Goal: Transaction & Acquisition: Book appointment/travel/reservation

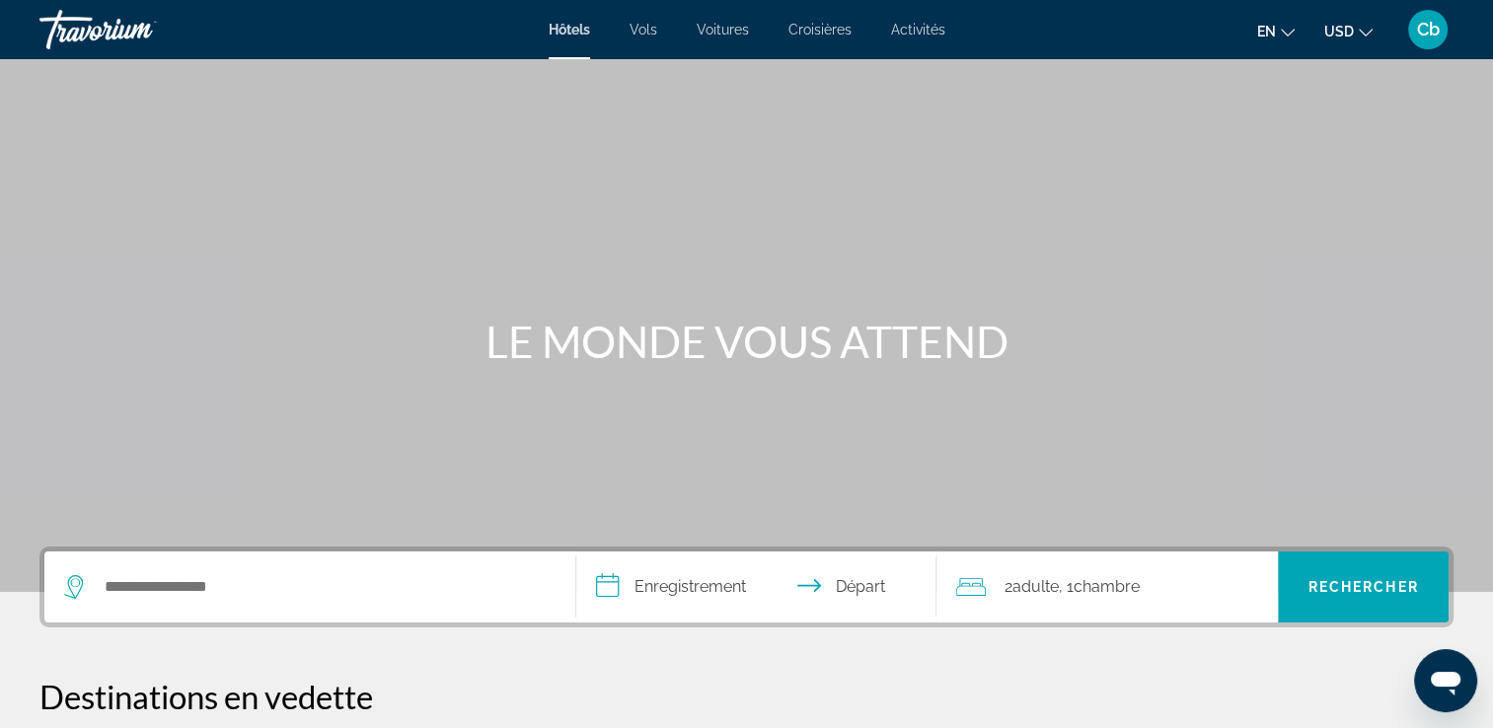
click at [209, 605] on div "Widget de recherche" at bounding box center [309, 587] width 491 height 71
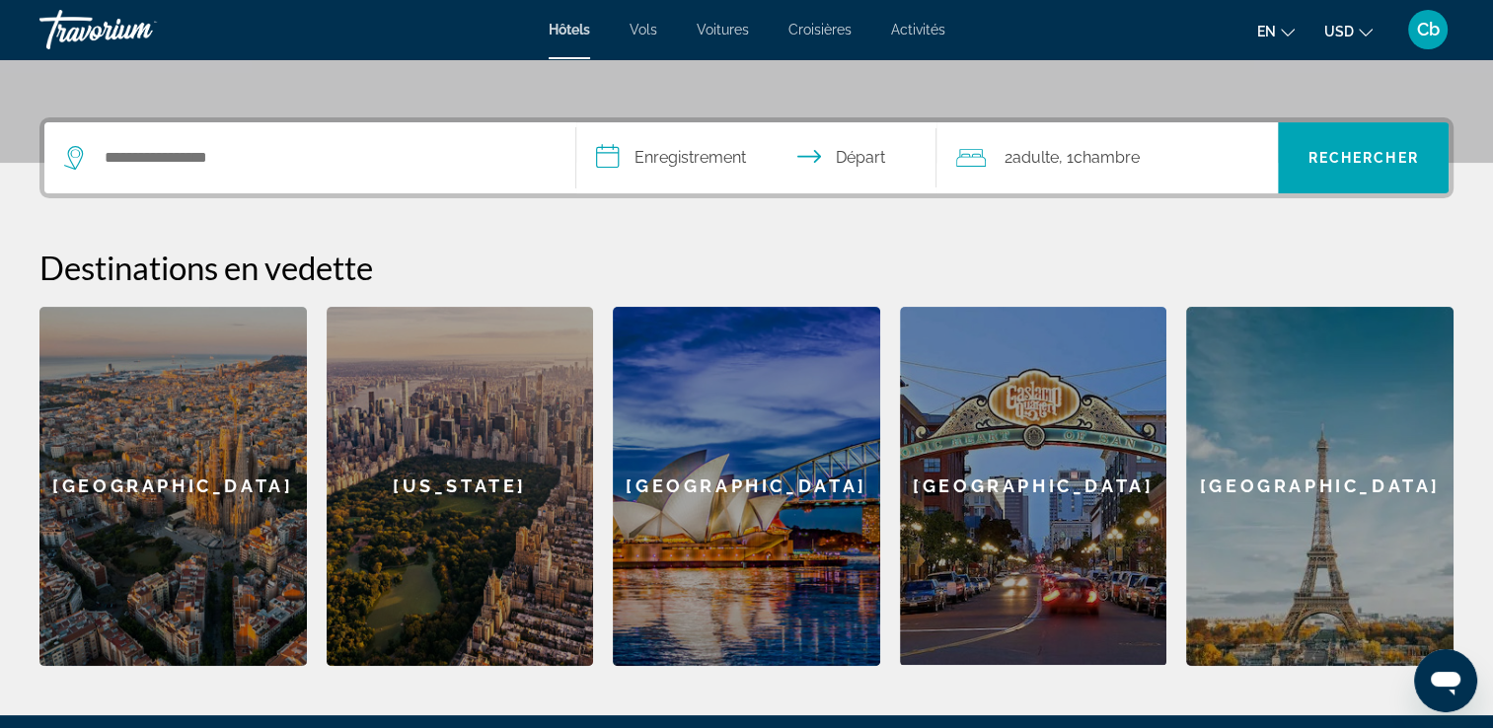
scroll to position [482, 0]
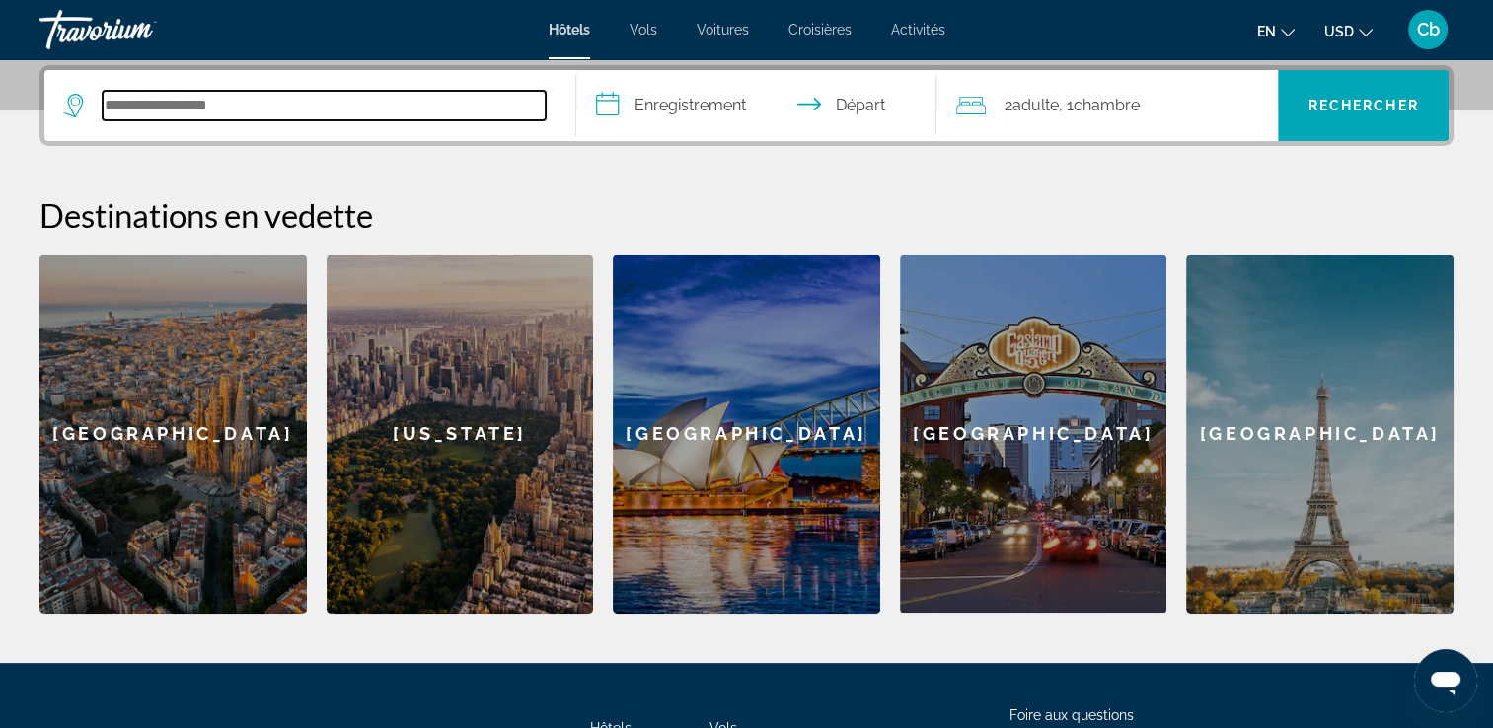
click at [213, 105] on input "Rechercher une destination hôtelière" at bounding box center [324, 106] width 443 height 30
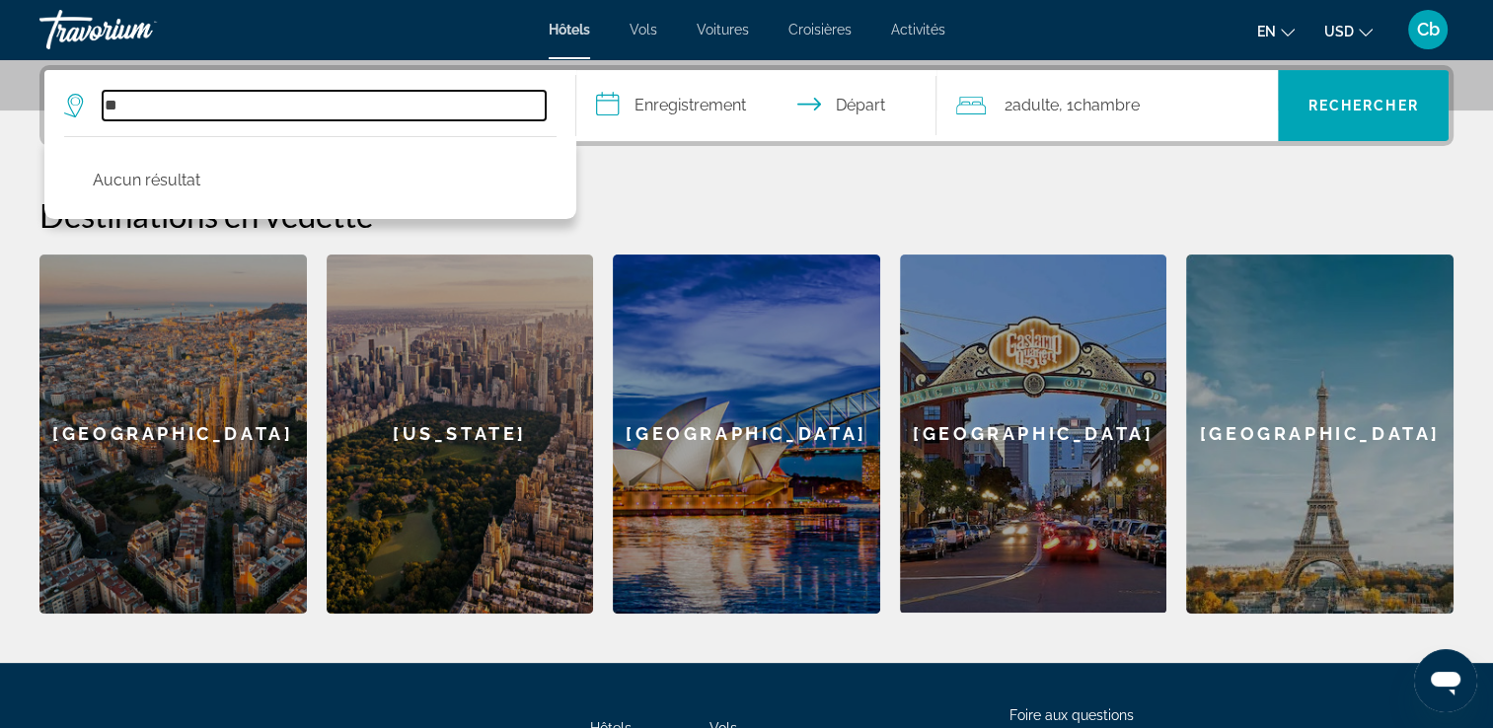
type input "*"
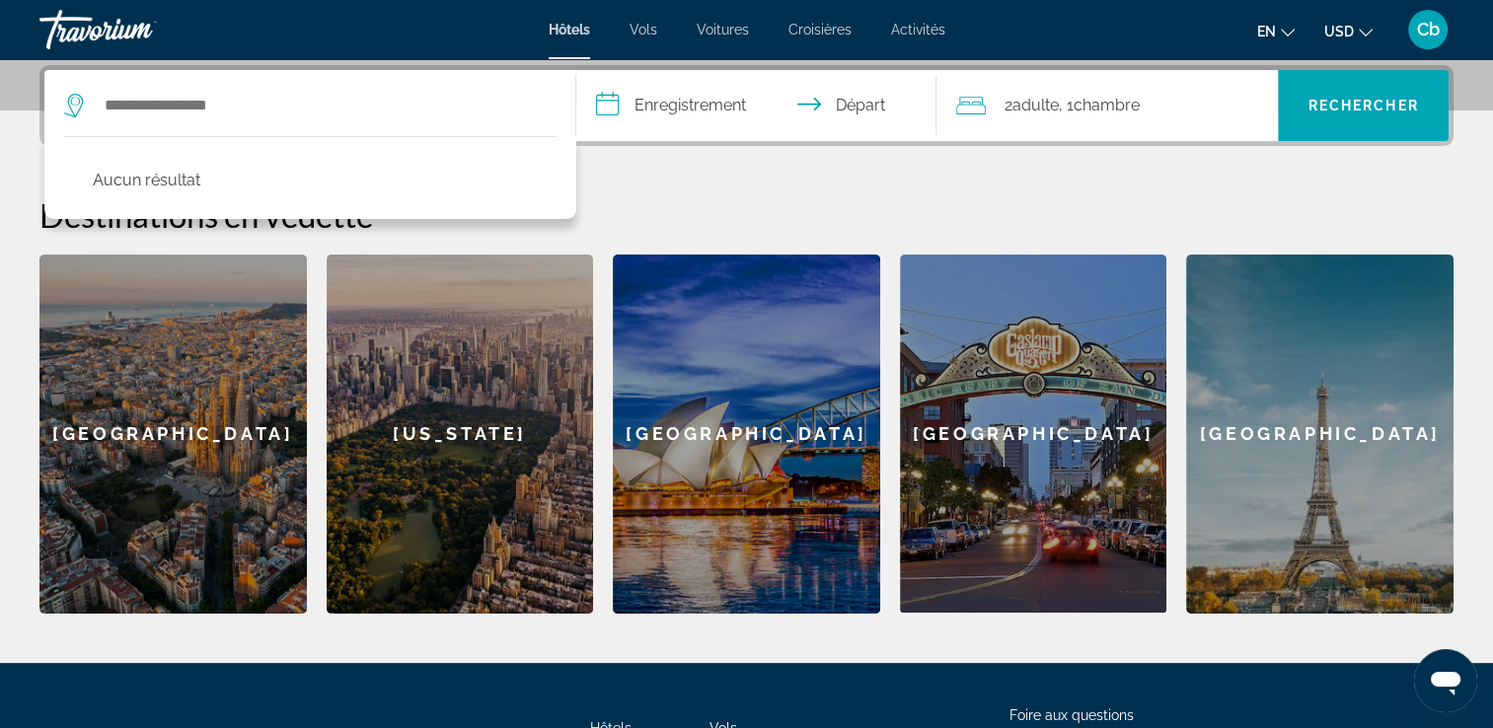
click at [625, 176] on div "**********" at bounding box center [746, 339] width 1493 height 549
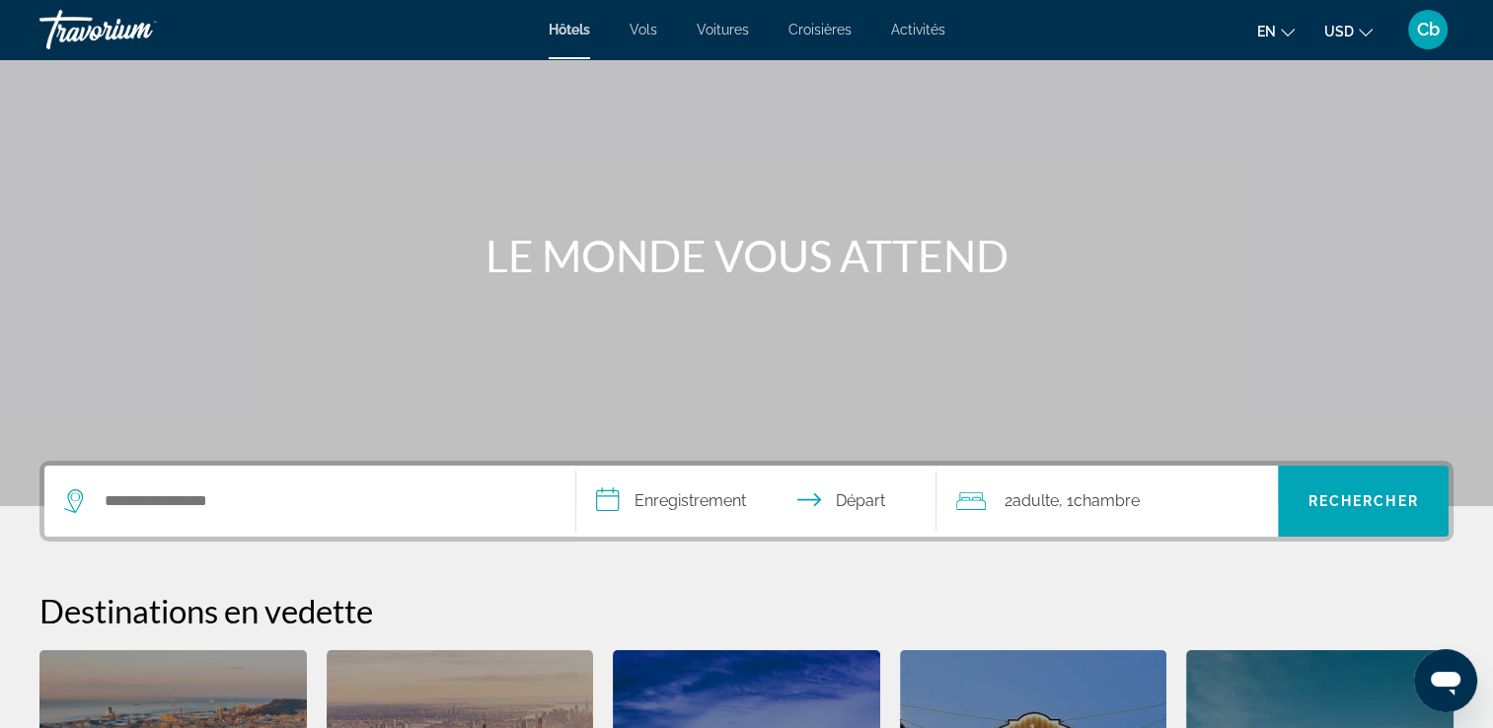
scroll to position [79, 0]
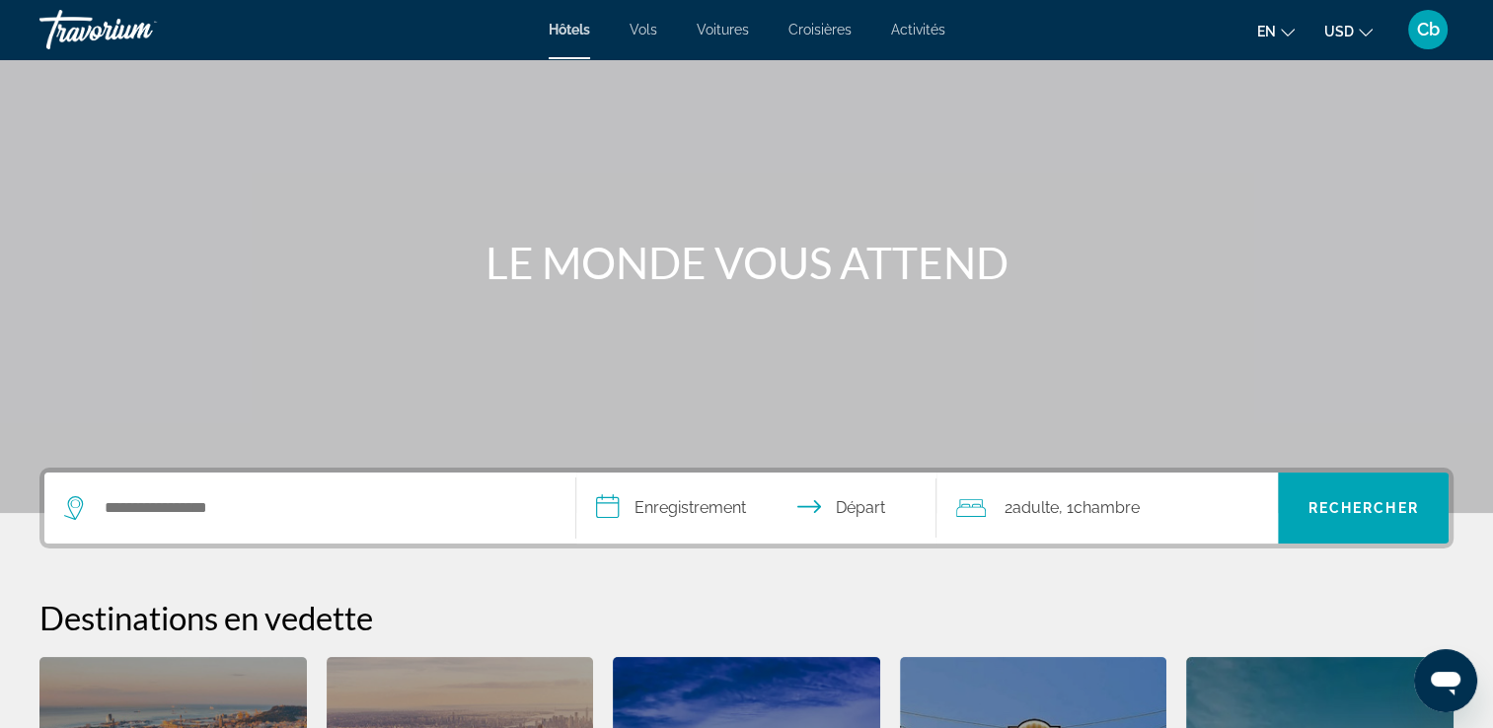
click at [334, 488] on div "Widget de recherche" at bounding box center [309, 508] width 491 height 71
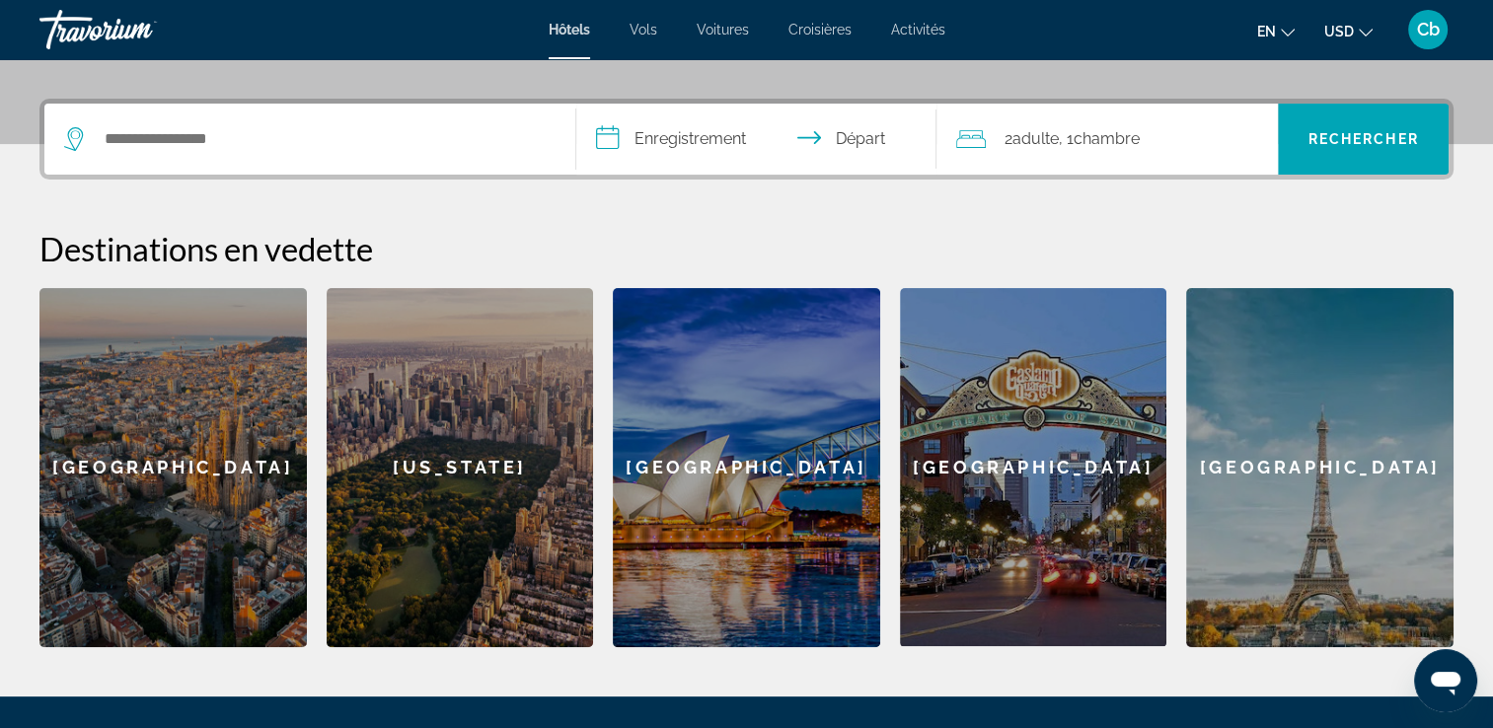
scroll to position [482, 0]
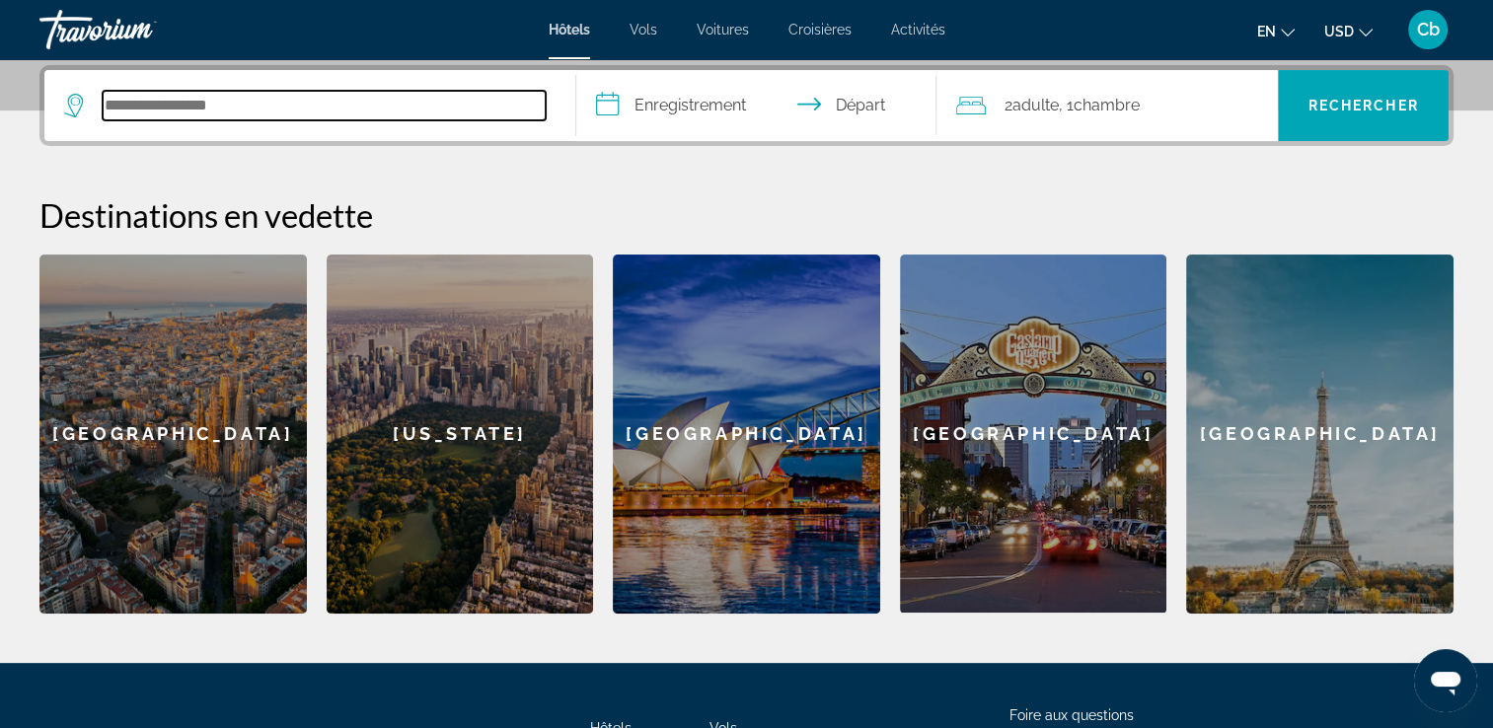
click at [300, 102] on input "Rechercher une destination hôtelière" at bounding box center [324, 106] width 443 height 30
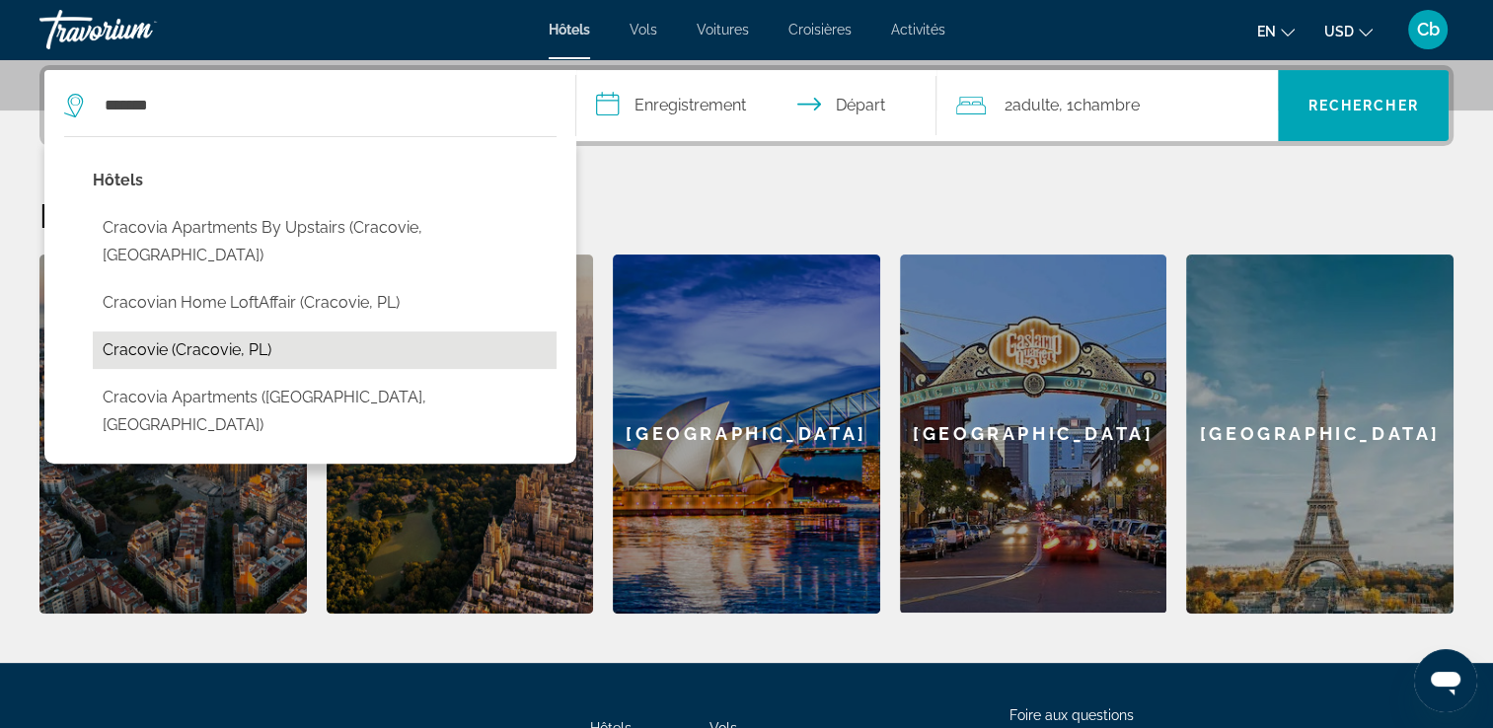
click at [155, 332] on button "Cracovie (Cracovie, PL)" at bounding box center [325, 350] width 464 height 37
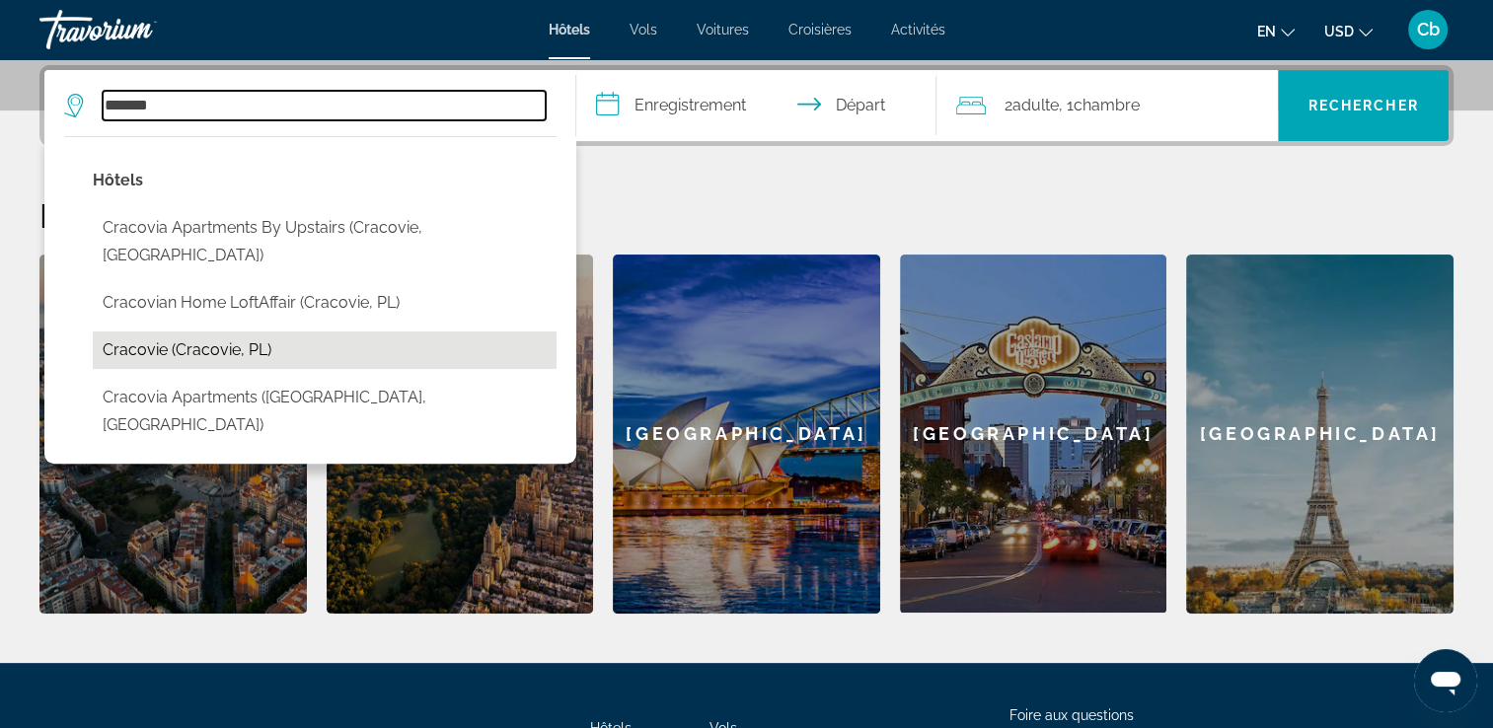
type input "**********"
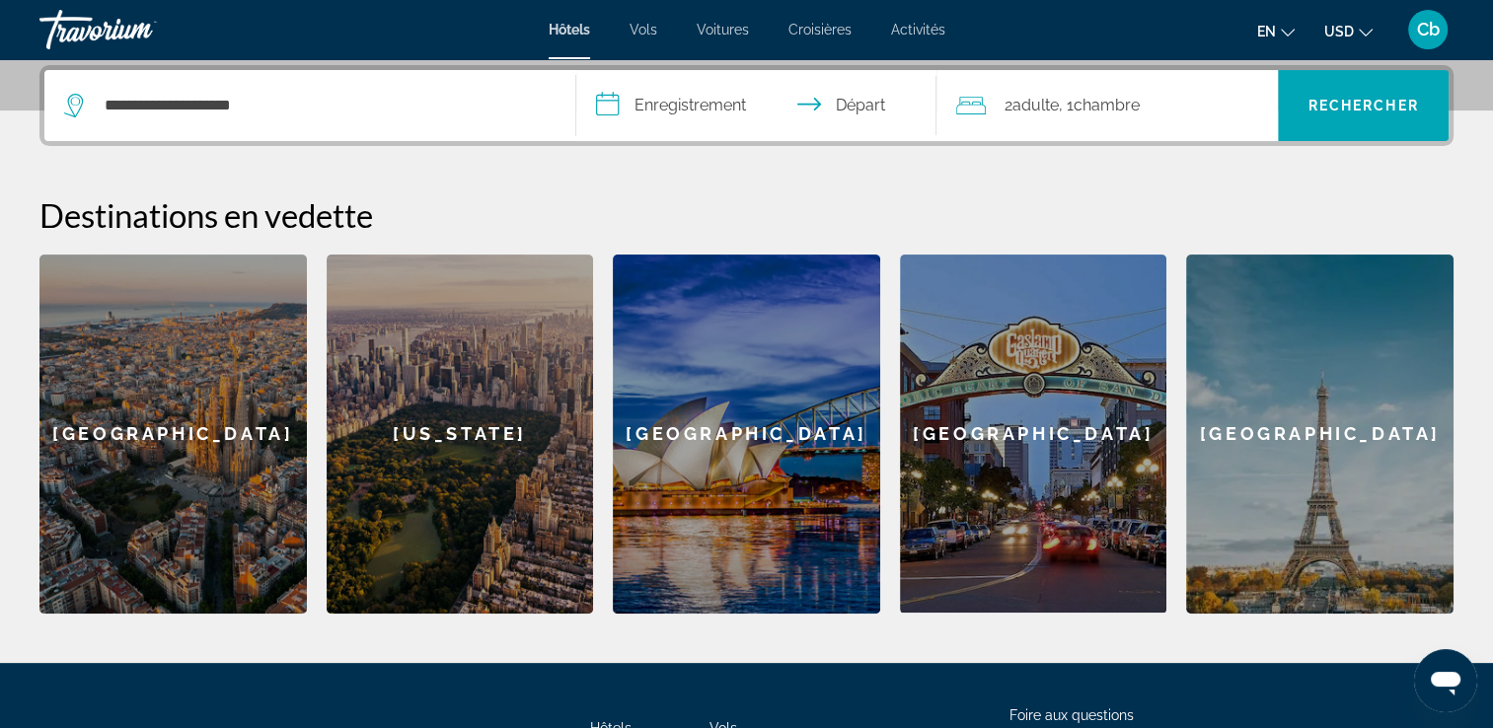
click at [720, 94] on input "**********" at bounding box center [760, 108] width 369 height 77
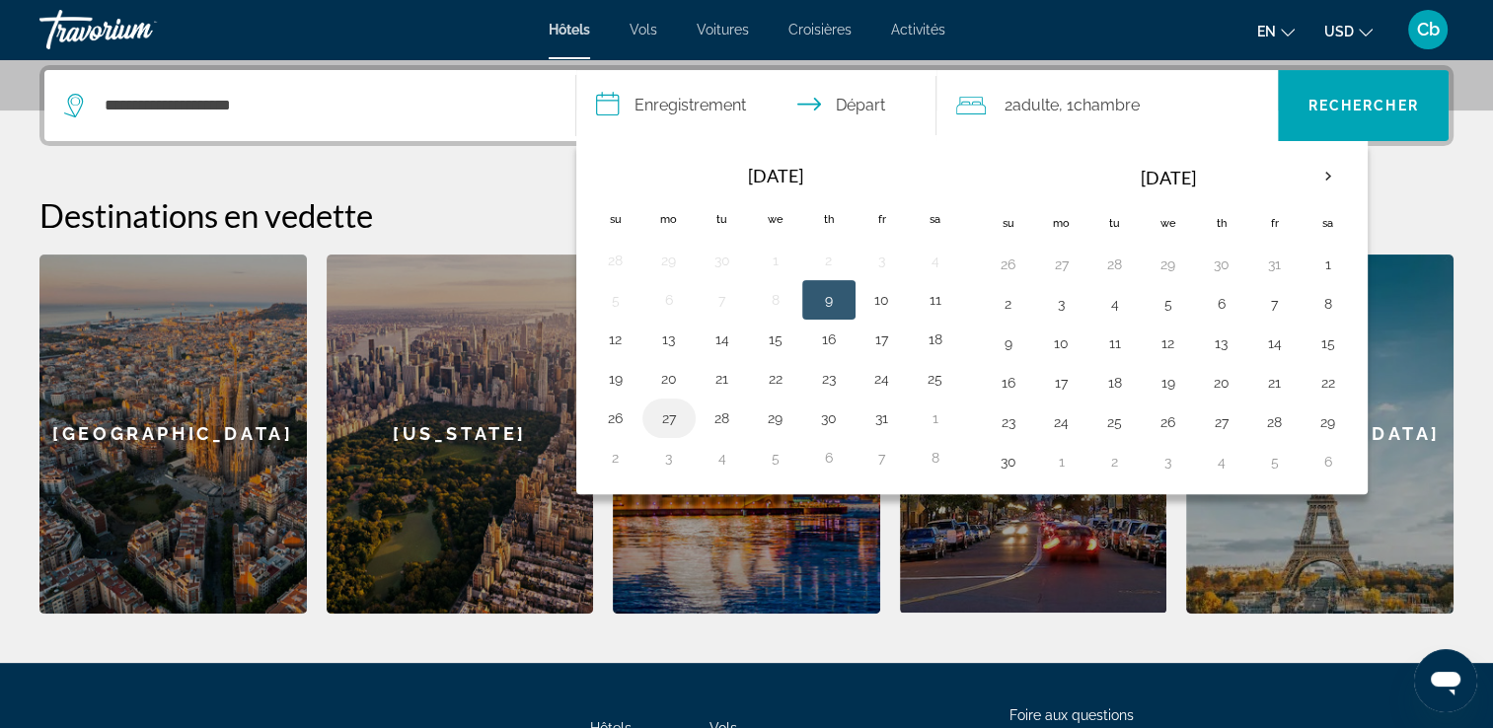
click at [656, 415] on button "27" at bounding box center [669, 419] width 32 height 28
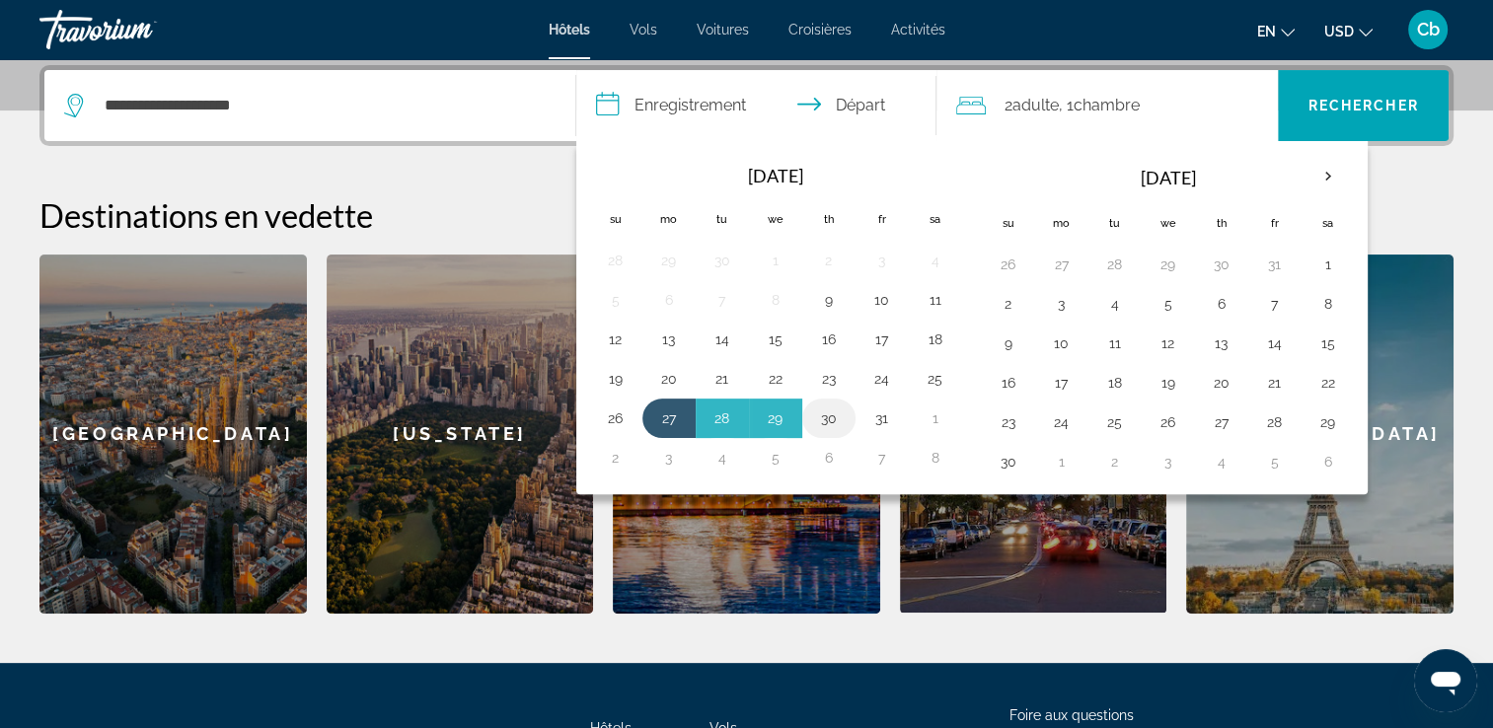
click at [830, 420] on button "30" at bounding box center [829, 419] width 32 height 28
type input "**********"
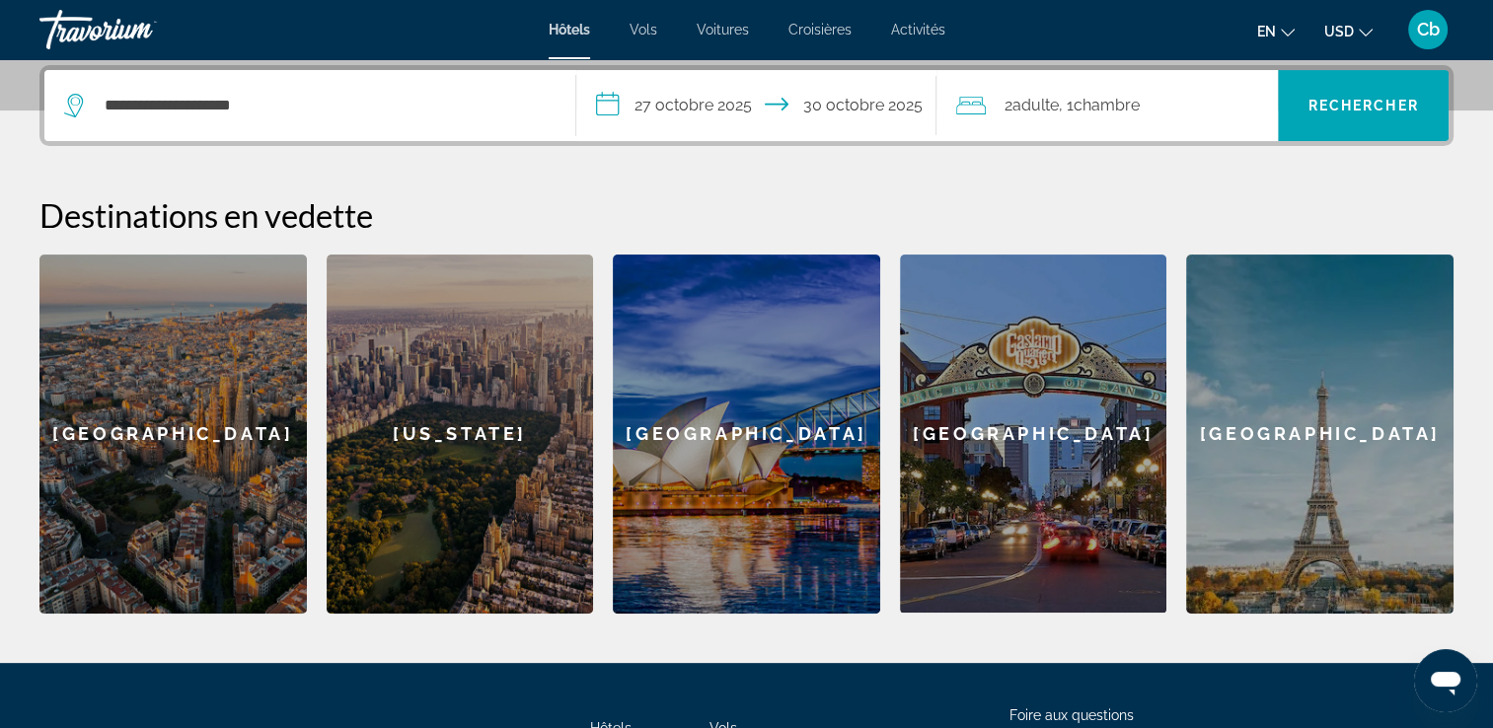
click at [1048, 109] on span "Adulte" at bounding box center [1034, 105] width 46 height 19
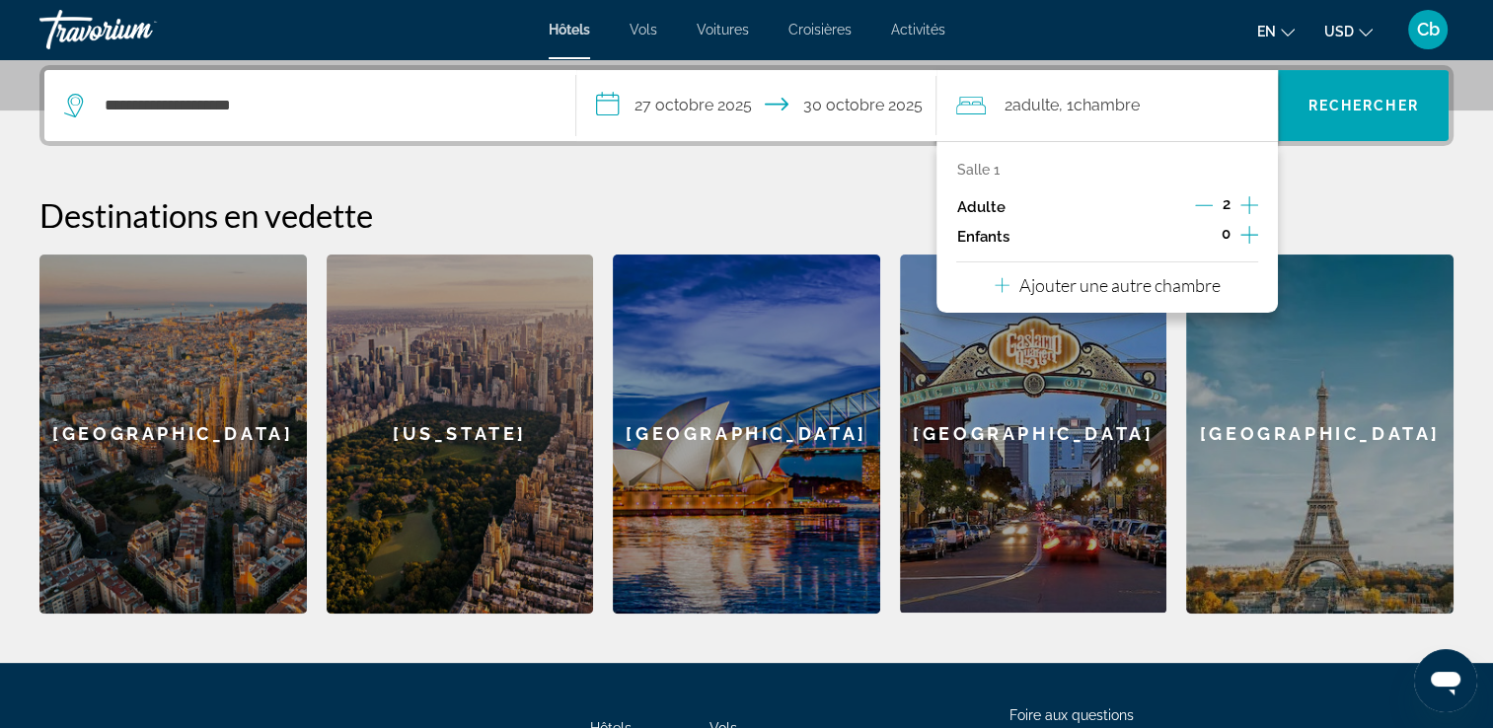
click at [1249, 232] on icon "Augmenter les enfants" at bounding box center [1249, 235] width 18 height 18
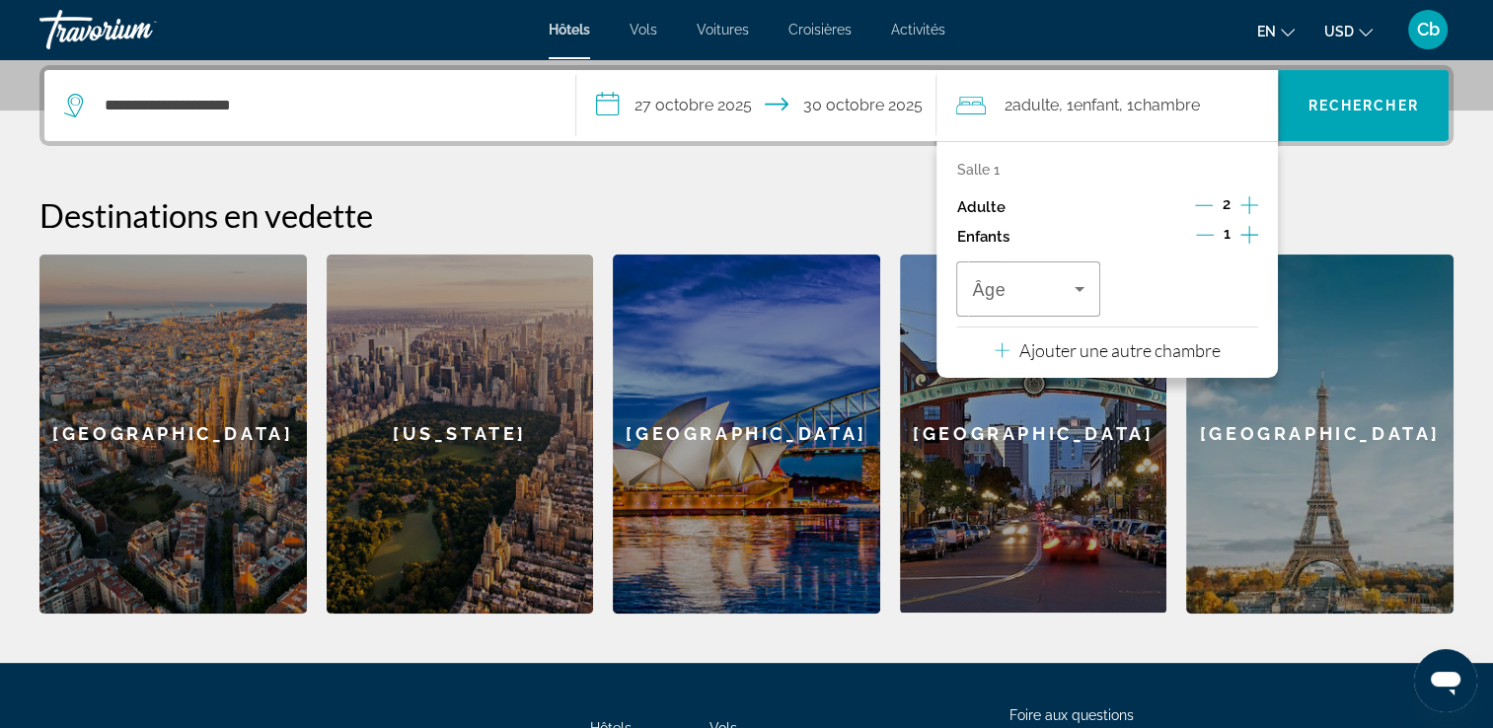
click at [1249, 232] on icon "Augmenter les enfants" at bounding box center [1249, 235] width 18 height 18
click at [1071, 281] on icon "Voyageurs : 2 adultes, 2 enfants" at bounding box center [1080, 289] width 24 height 24
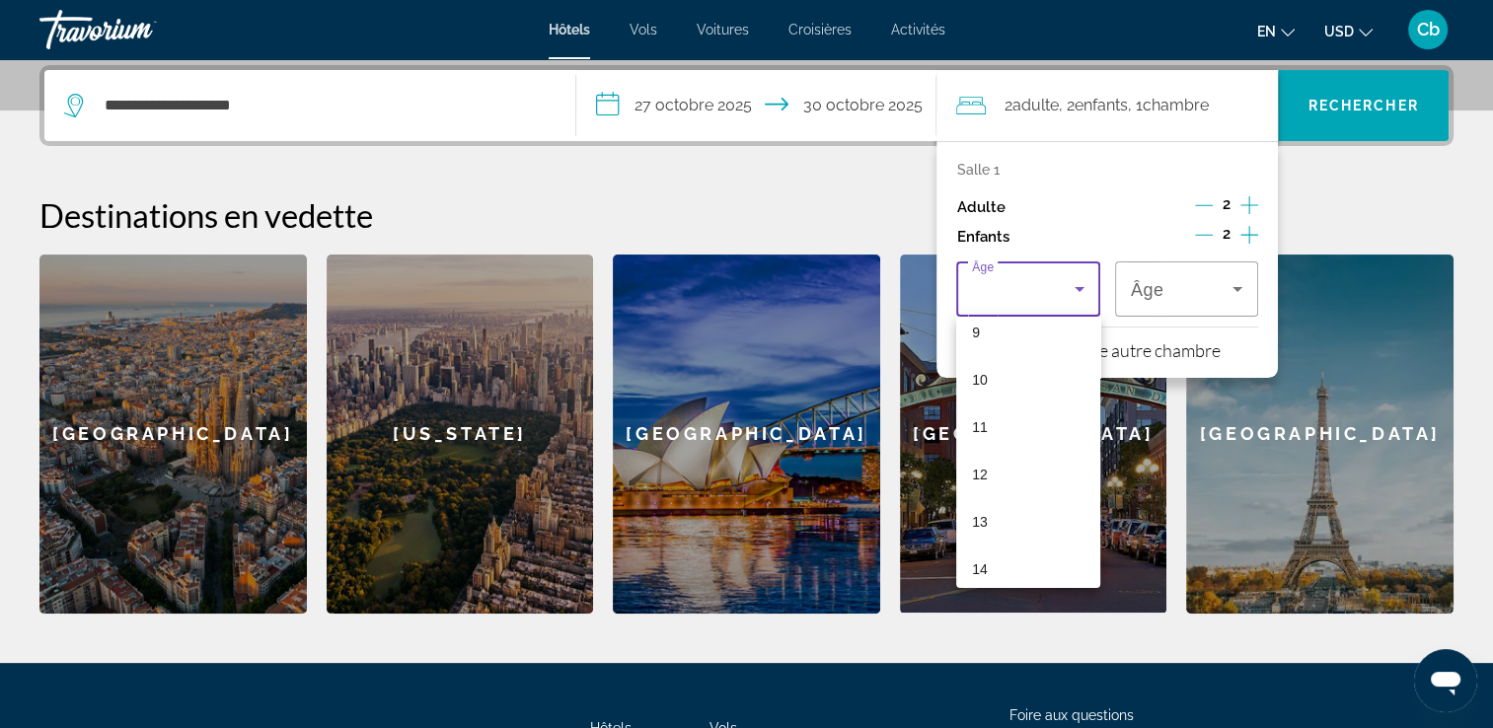
scroll to position [474, 0]
click at [1002, 427] on mat-option "12" at bounding box center [1027, 442] width 143 height 47
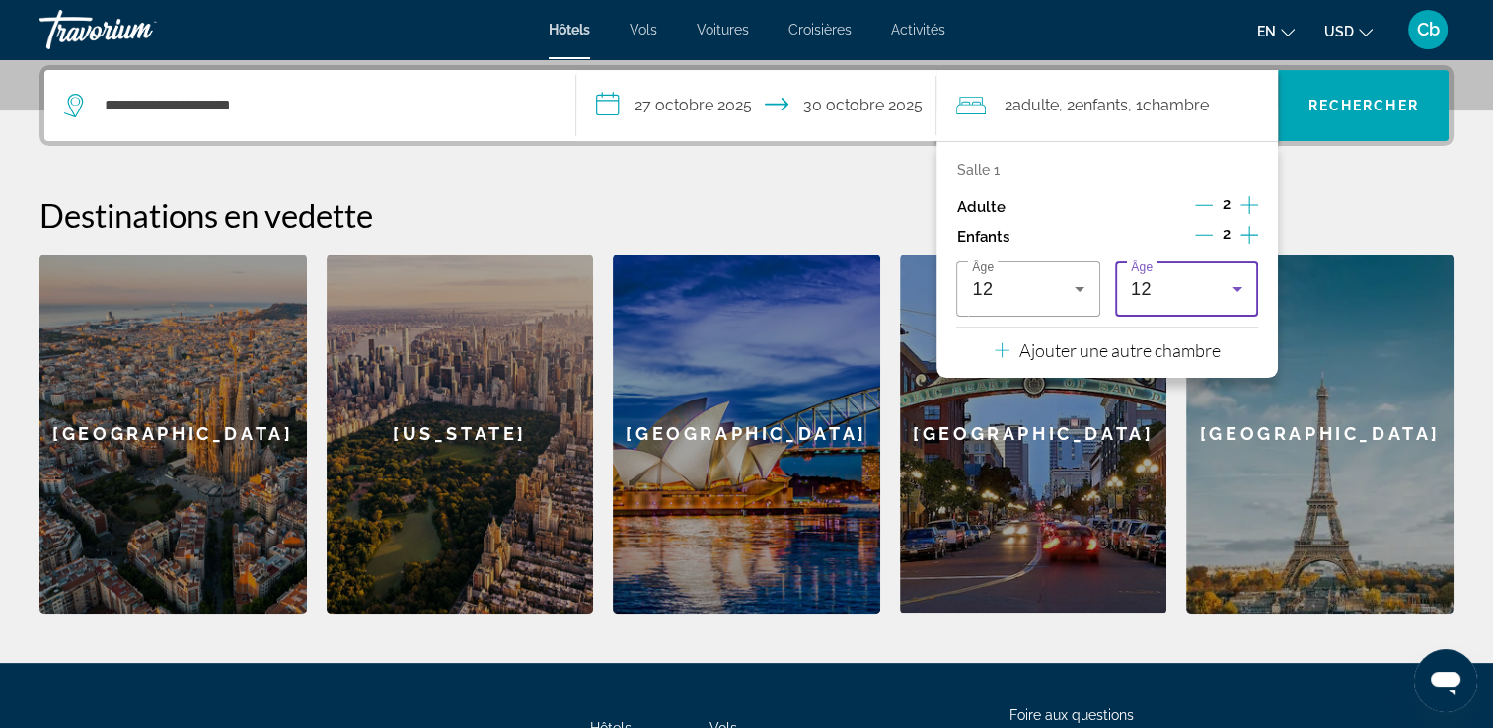
click at [1244, 284] on icon "Voyageurs : 2 adultes, 2 enfants" at bounding box center [1238, 289] width 24 height 24
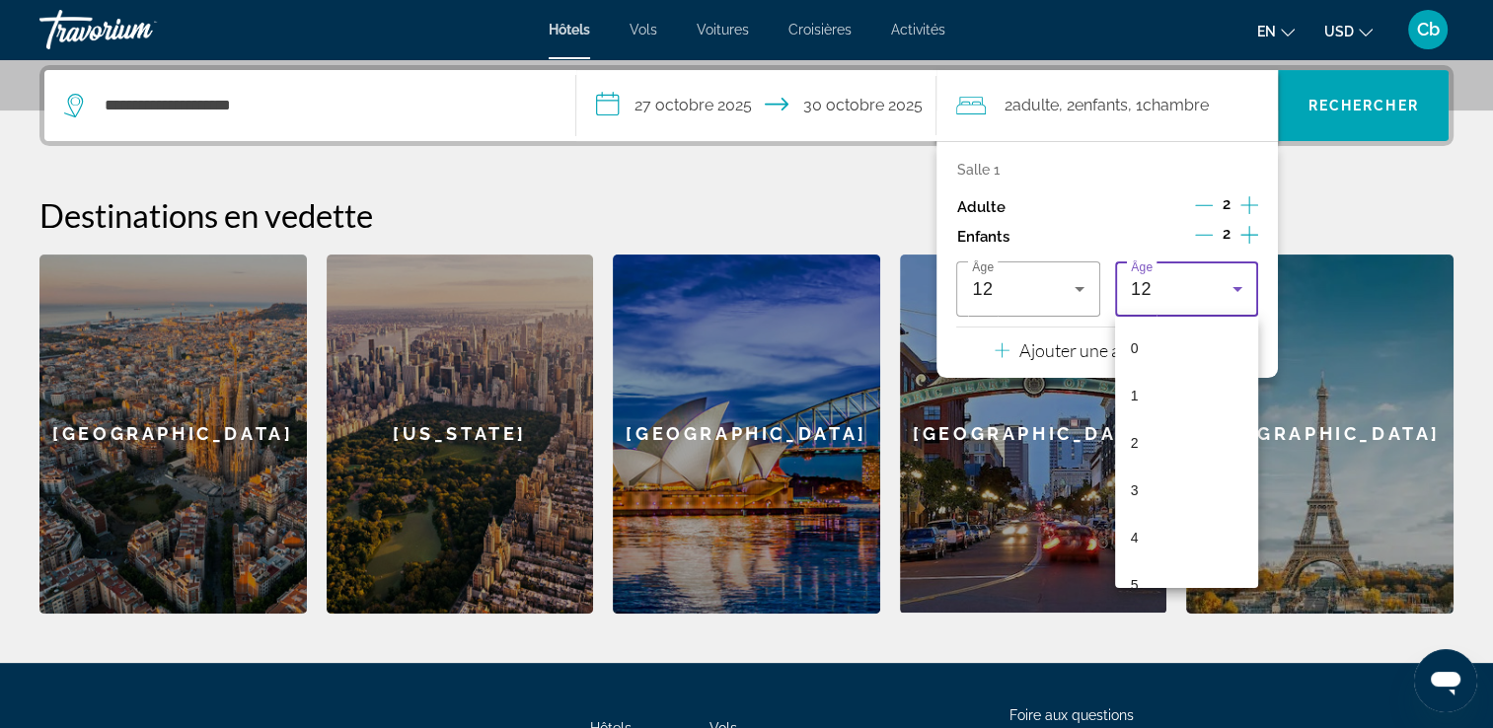
scroll to position [351, 0]
click at [1186, 419] on mat-option "9" at bounding box center [1186, 423] width 143 height 47
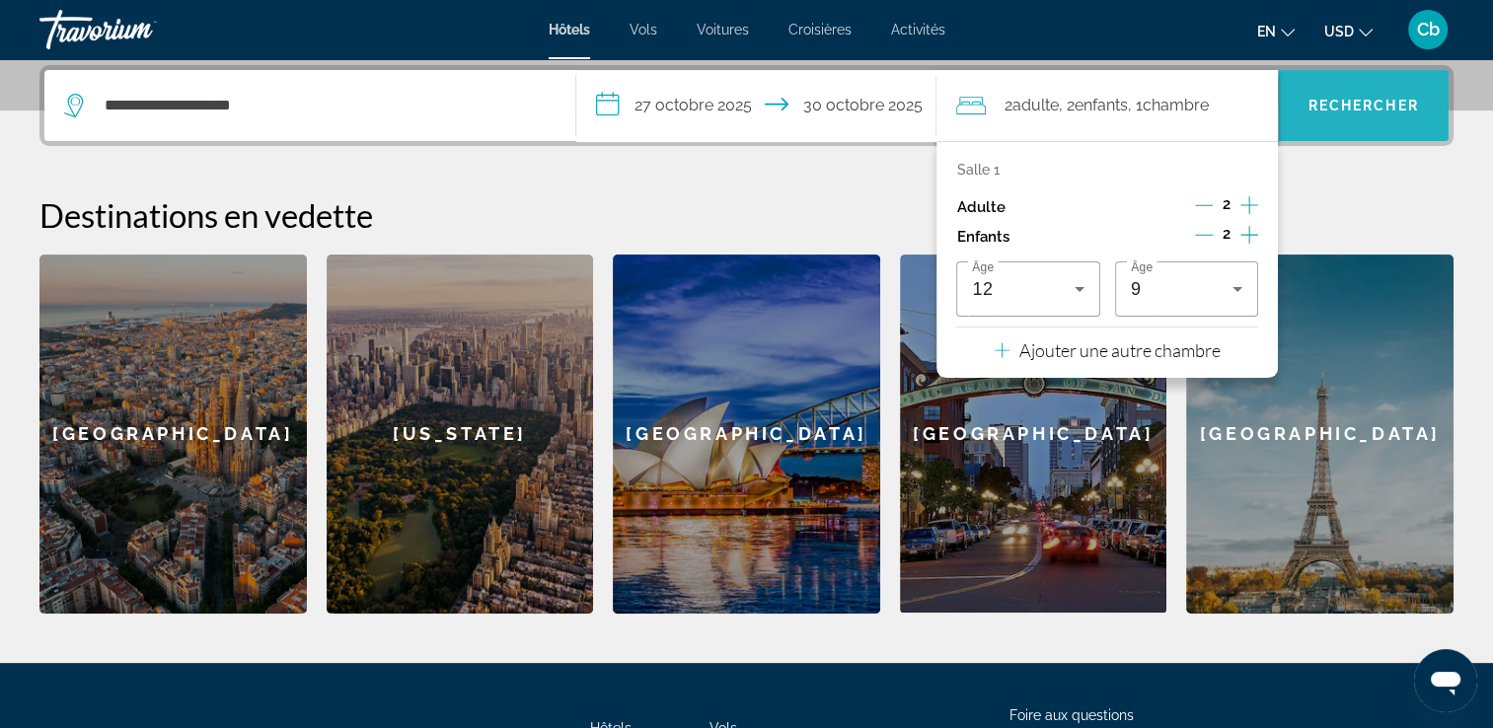
click at [1375, 105] on span "Rechercher" at bounding box center [1363, 106] width 111 height 16
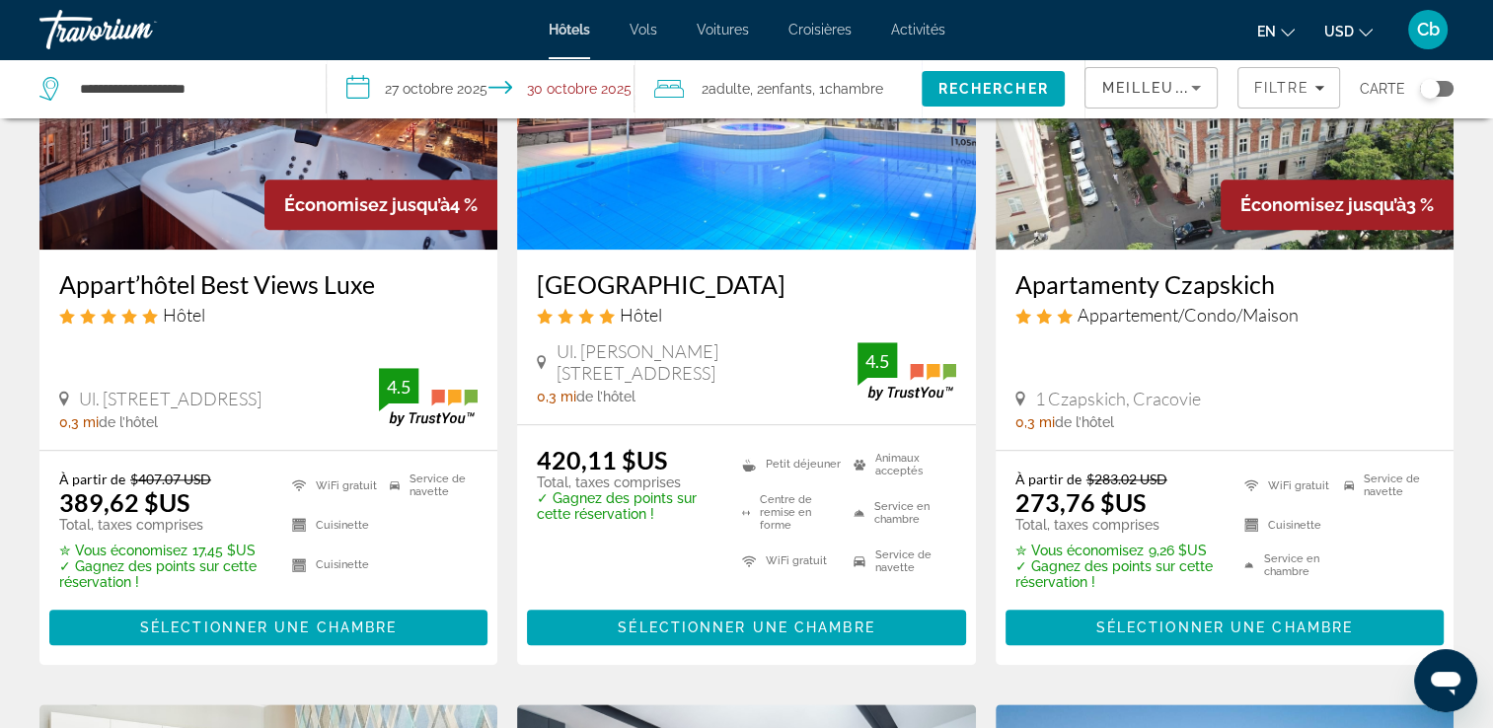
scroll to position [1710, 0]
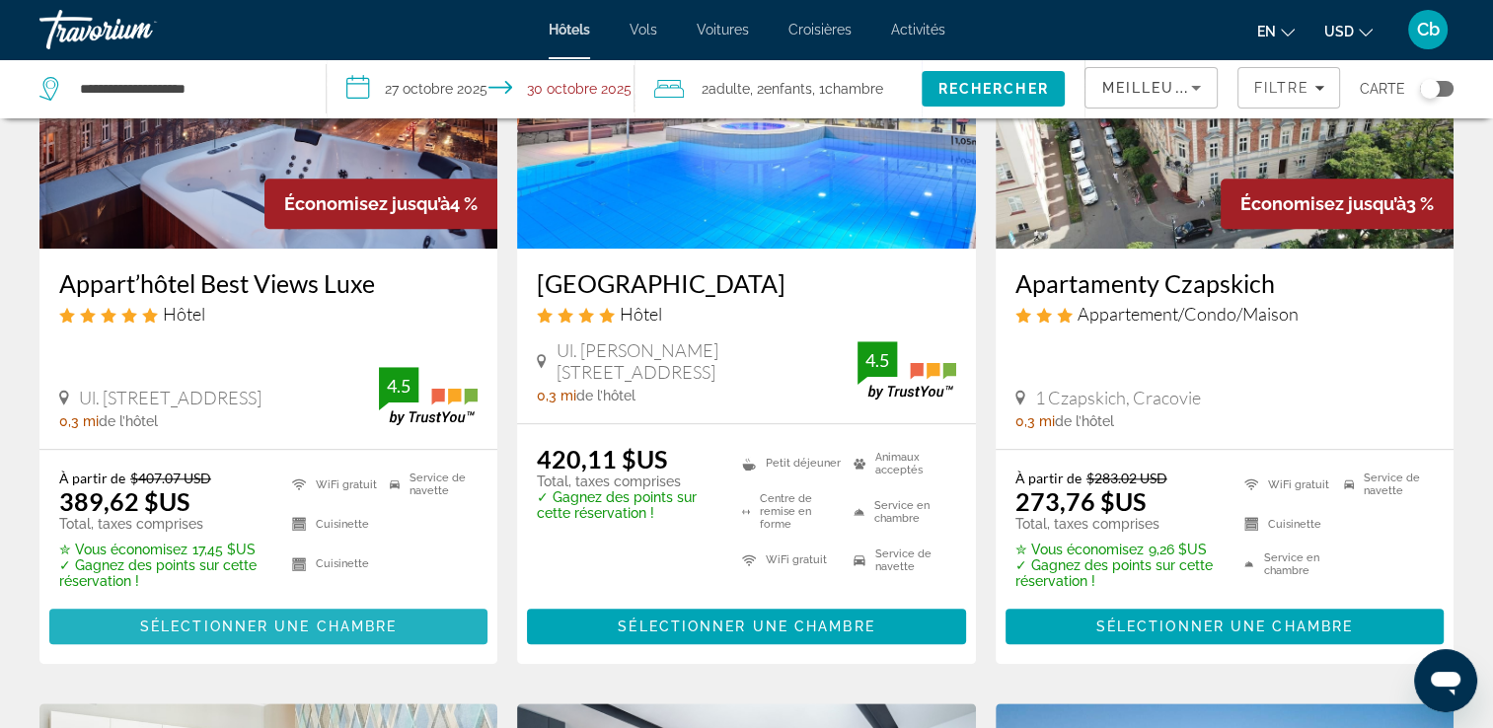
click at [289, 603] on span "Contenu principal" at bounding box center [268, 626] width 438 height 47
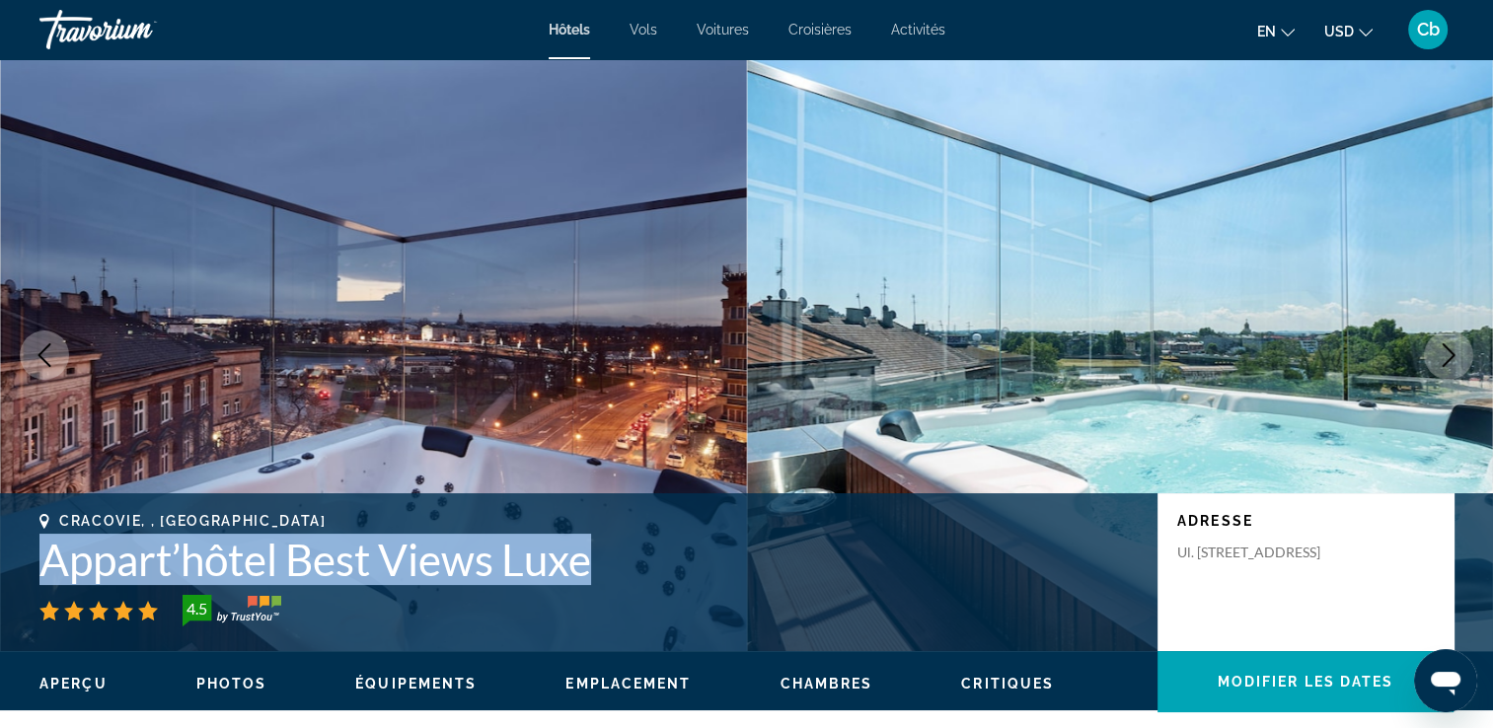
drag, startPoint x: 594, startPoint y: 564, endPoint x: 24, endPoint y: 548, distance: 570.6
click at [24, 548] on div "Cracovie, , [GEOGRAPHIC_DATA] Appart’hôtel Best Views Luxe 4.5 Adresse Ul. [STR…" at bounding box center [746, 572] width 1493 height 118
copy h1 "Appart’hôtel Best Views Luxe"
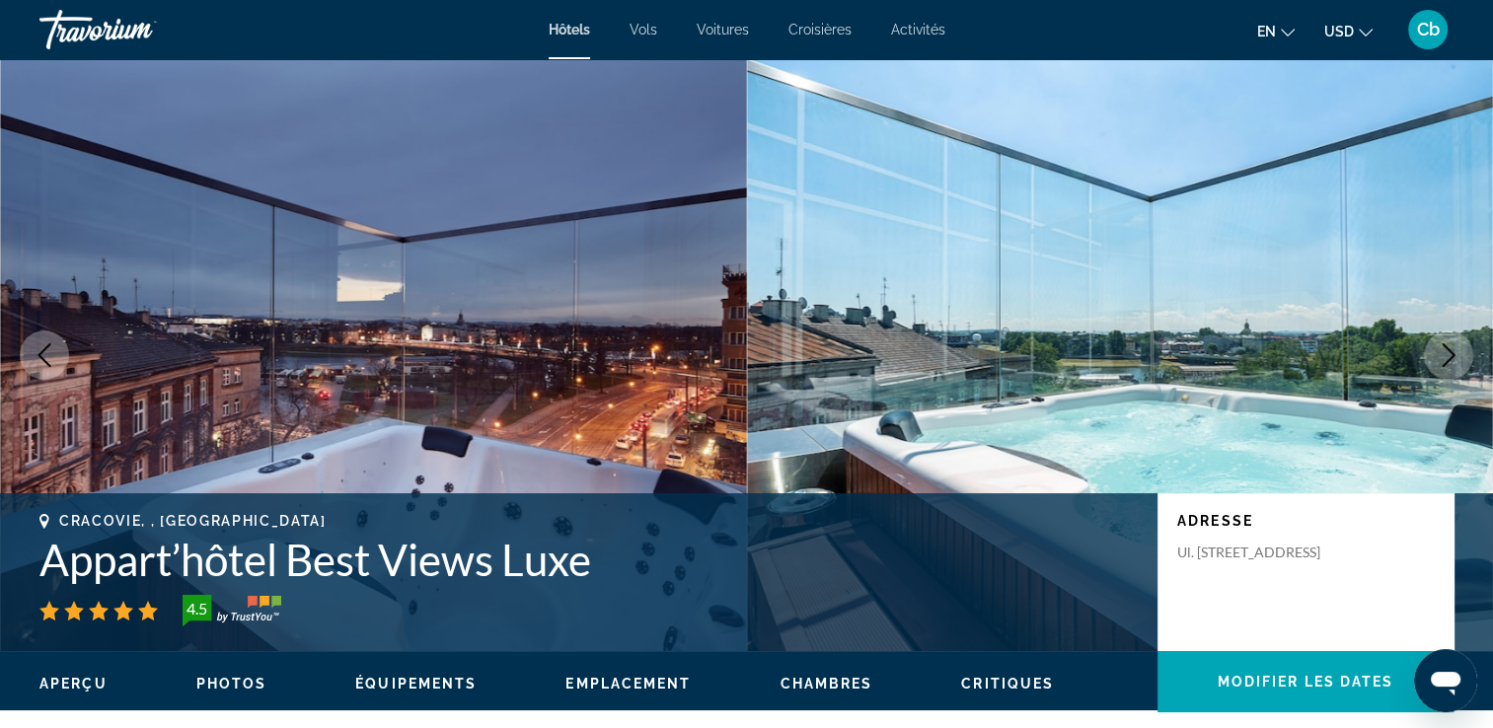
click at [821, 37] on div "Hôtels Vols Voitures Croisières Activités Hotels Flights Cars Cruises Activitie…" at bounding box center [746, 29] width 1493 height 51
click at [815, 28] on span "Croisières" at bounding box center [819, 30] width 63 height 16
